Goal: Find specific page/section: Find specific page/section

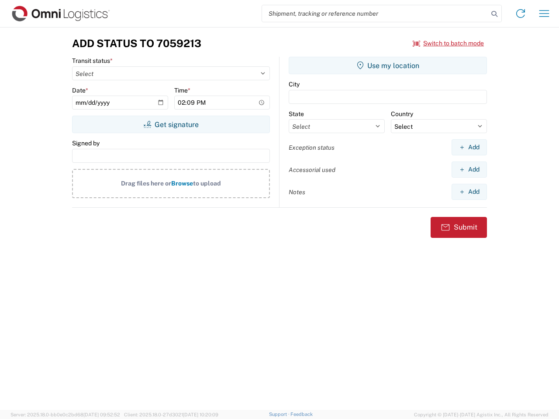
click at [375, 14] on input "search" at bounding box center [375, 13] width 226 height 17
click at [494, 14] on icon at bounding box center [494, 14] width 12 height 12
click at [520, 14] on icon at bounding box center [520, 14] width 14 height 14
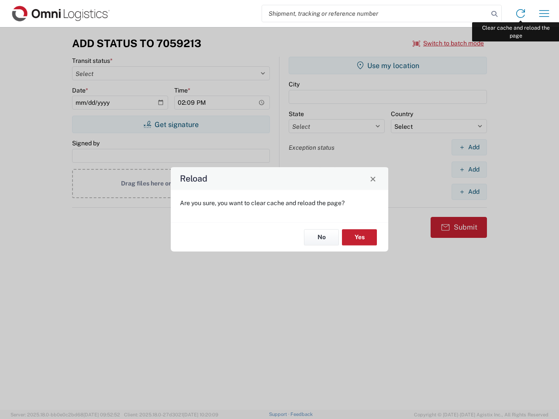
click at [544, 14] on div "Reload Are you sure, you want to clear cache and reload the page? No Yes" at bounding box center [279, 209] width 559 height 419
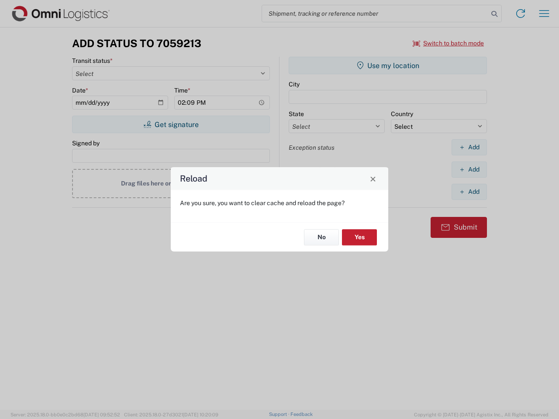
click at [448, 43] on div "Reload Are you sure, you want to clear cache and reload the page? No Yes" at bounding box center [279, 209] width 559 height 419
click at [171, 124] on div "Reload Are you sure, you want to clear cache and reload the page? No Yes" at bounding box center [279, 209] width 559 height 419
click at [387, 65] on div "Reload Are you sure, you want to clear cache and reload the page? No Yes" at bounding box center [279, 209] width 559 height 419
click at [469, 147] on div "Reload Are you sure, you want to clear cache and reload the page? No Yes" at bounding box center [279, 209] width 559 height 419
click at [469, 169] on div "Reload Are you sure, you want to clear cache and reload the page? No Yes" at bounding box center [279, 209] width 559 height 419
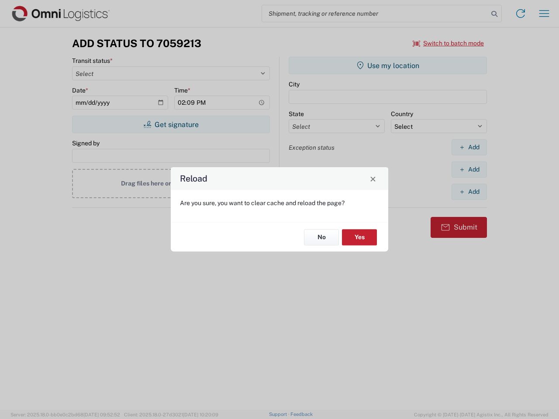
click at [469, 192] on div "Reload Are you sure, you want to clear cache and reload the page? No Yes" at bounding box center [279, 209] width 559 height 419
